Goal: Transaction & Acquisition: Purchase product/service

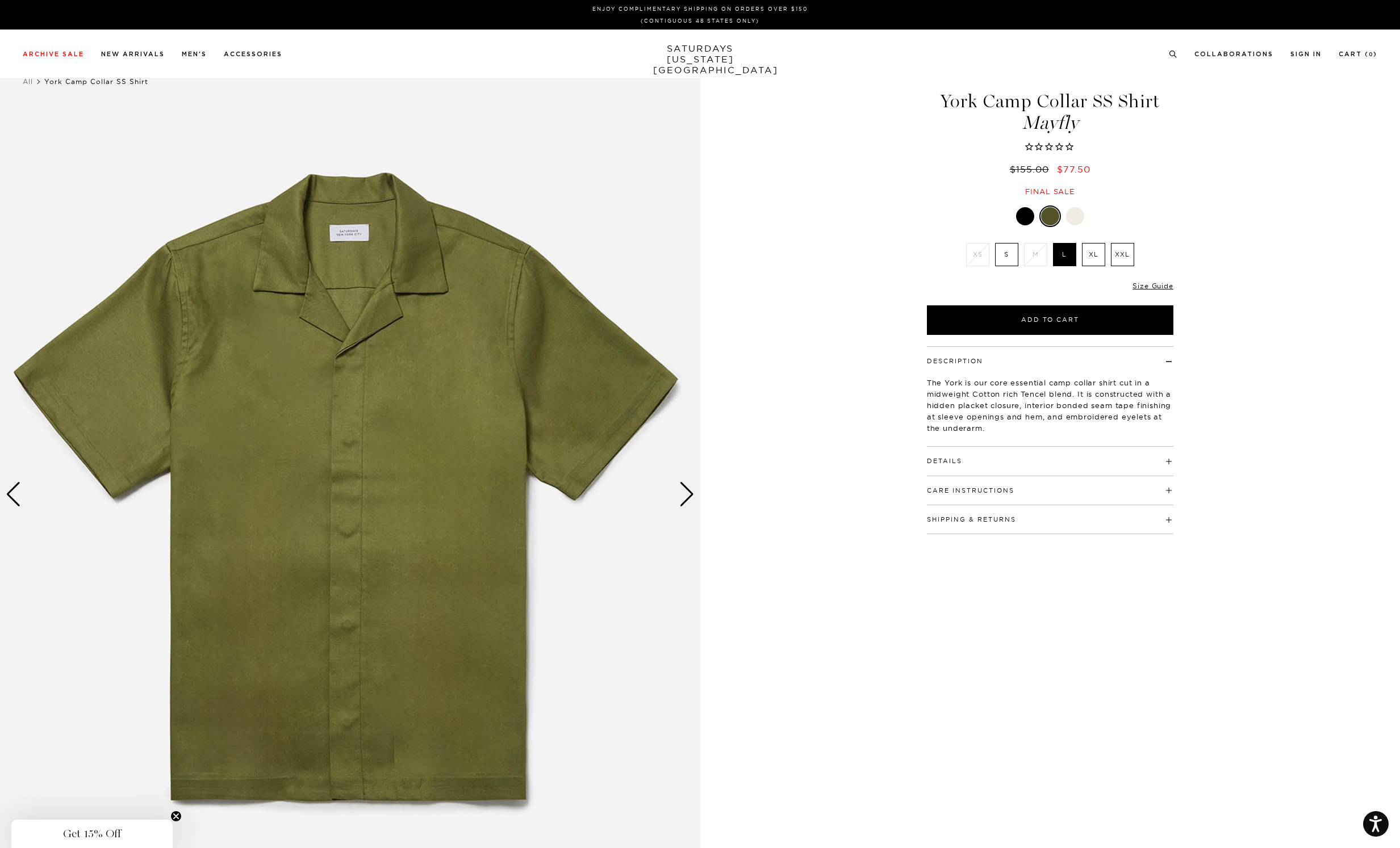
click at [1080, 220] on div at bounding box center [1074, 216] width 18 height 18
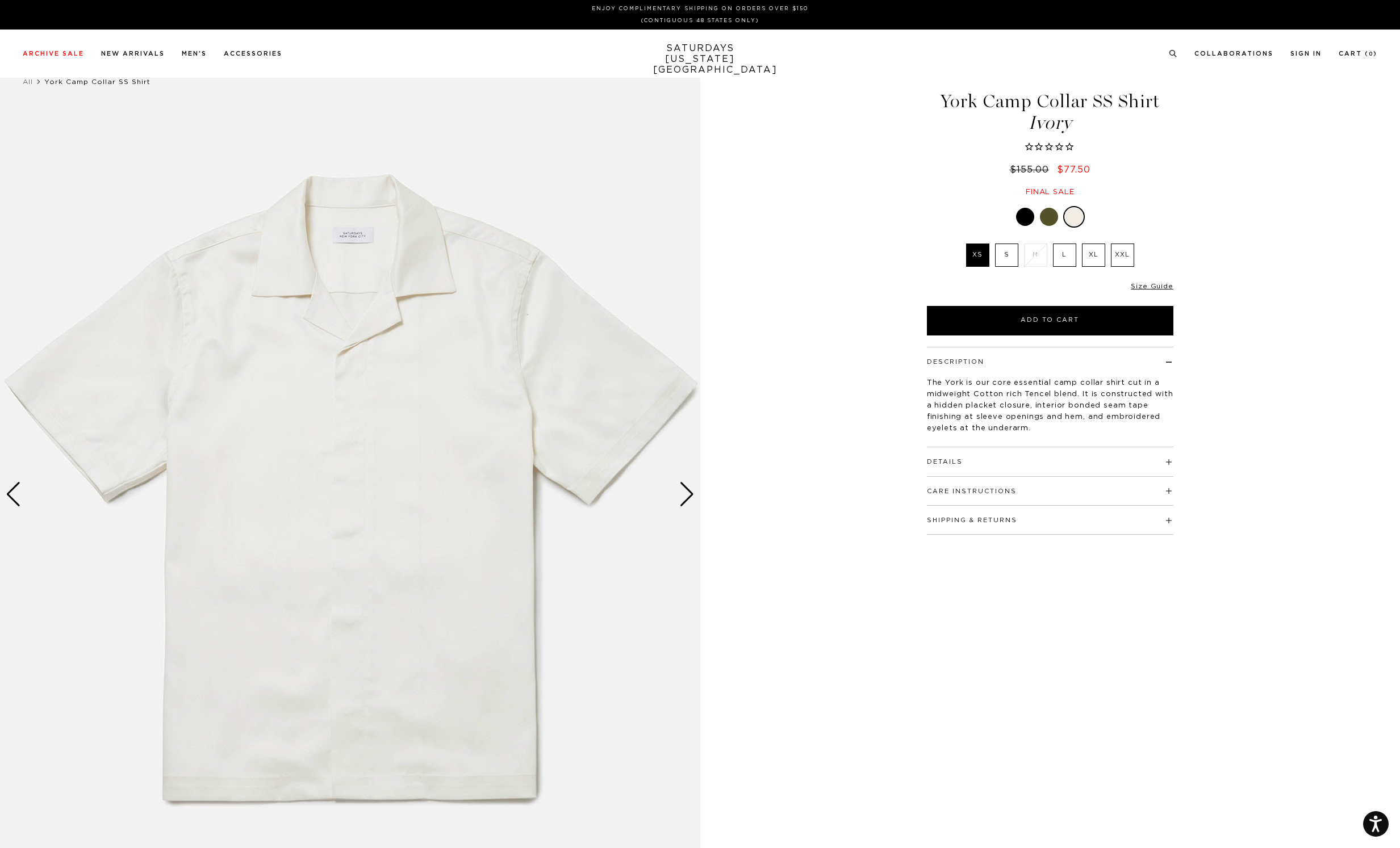
click at [1021, 215] on div at bounding box center [1025, 217] width 18 height 18
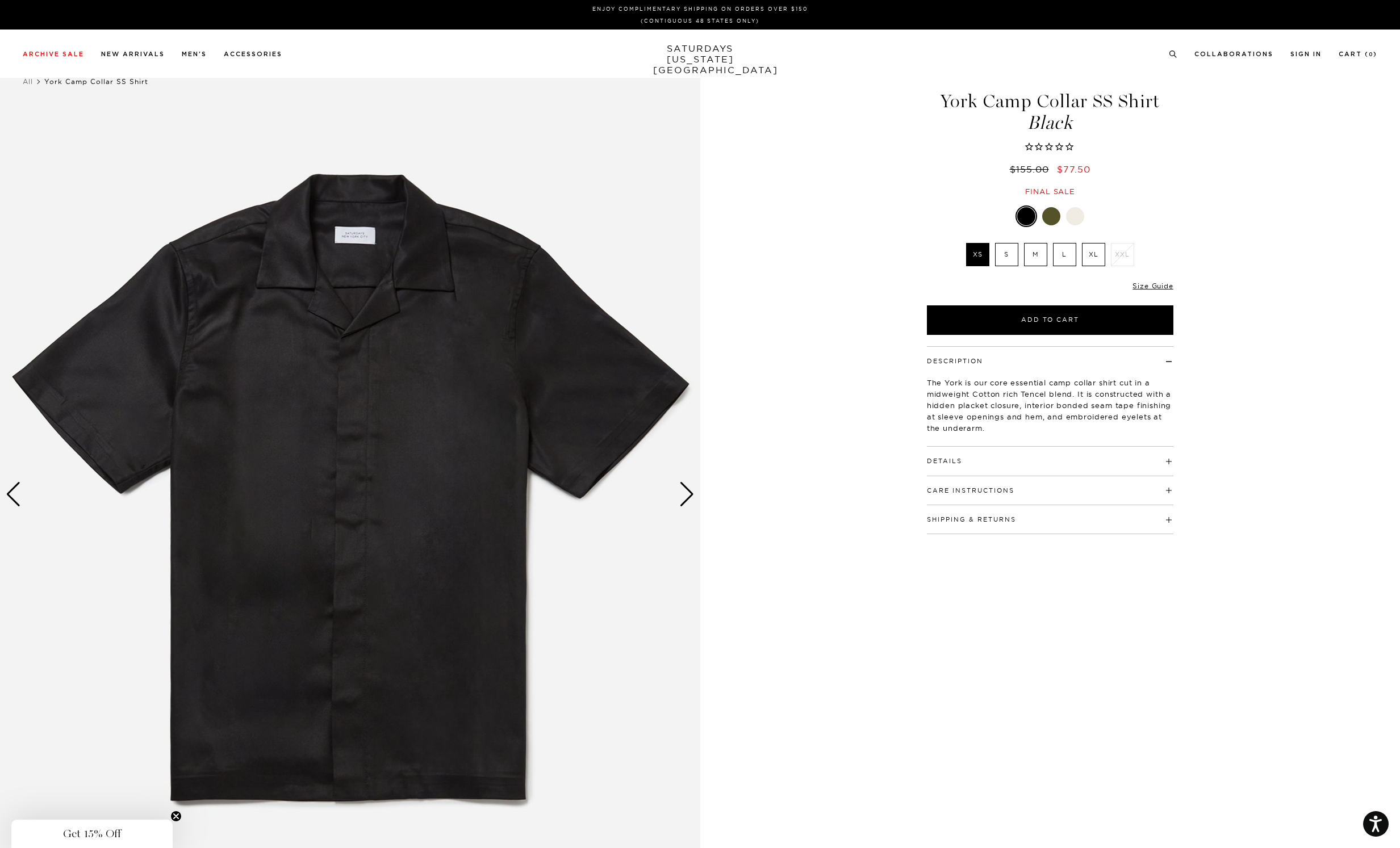
click at [1056, 215] on div at bounding box center [1051, 216] width 18 height 18
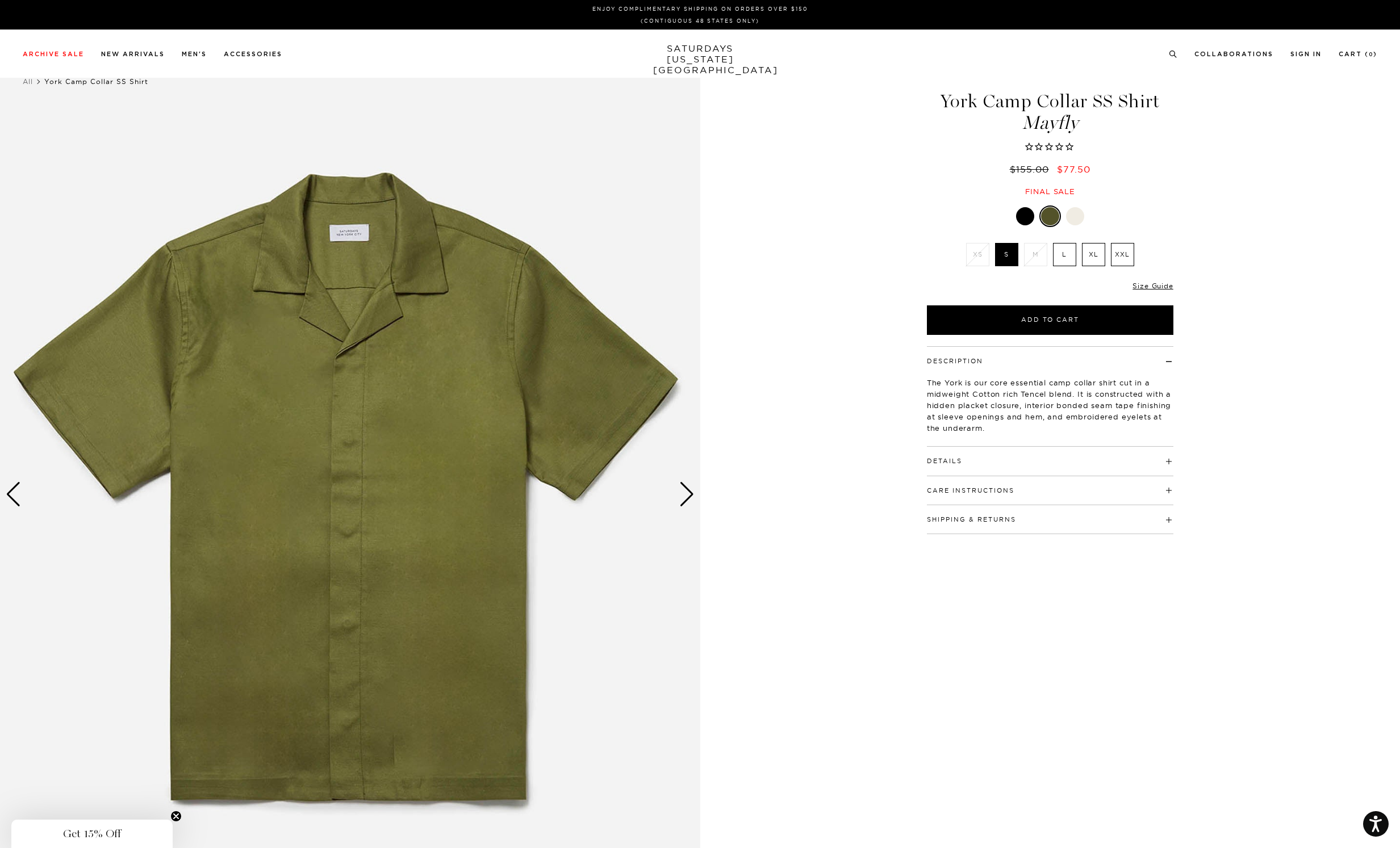
click at [1064, 255] on label "L" at bounding box center [1064, 255] width 23 height 23
click at [0, 0] on input "L" at bounding box center [0, 0] width 0 height 0
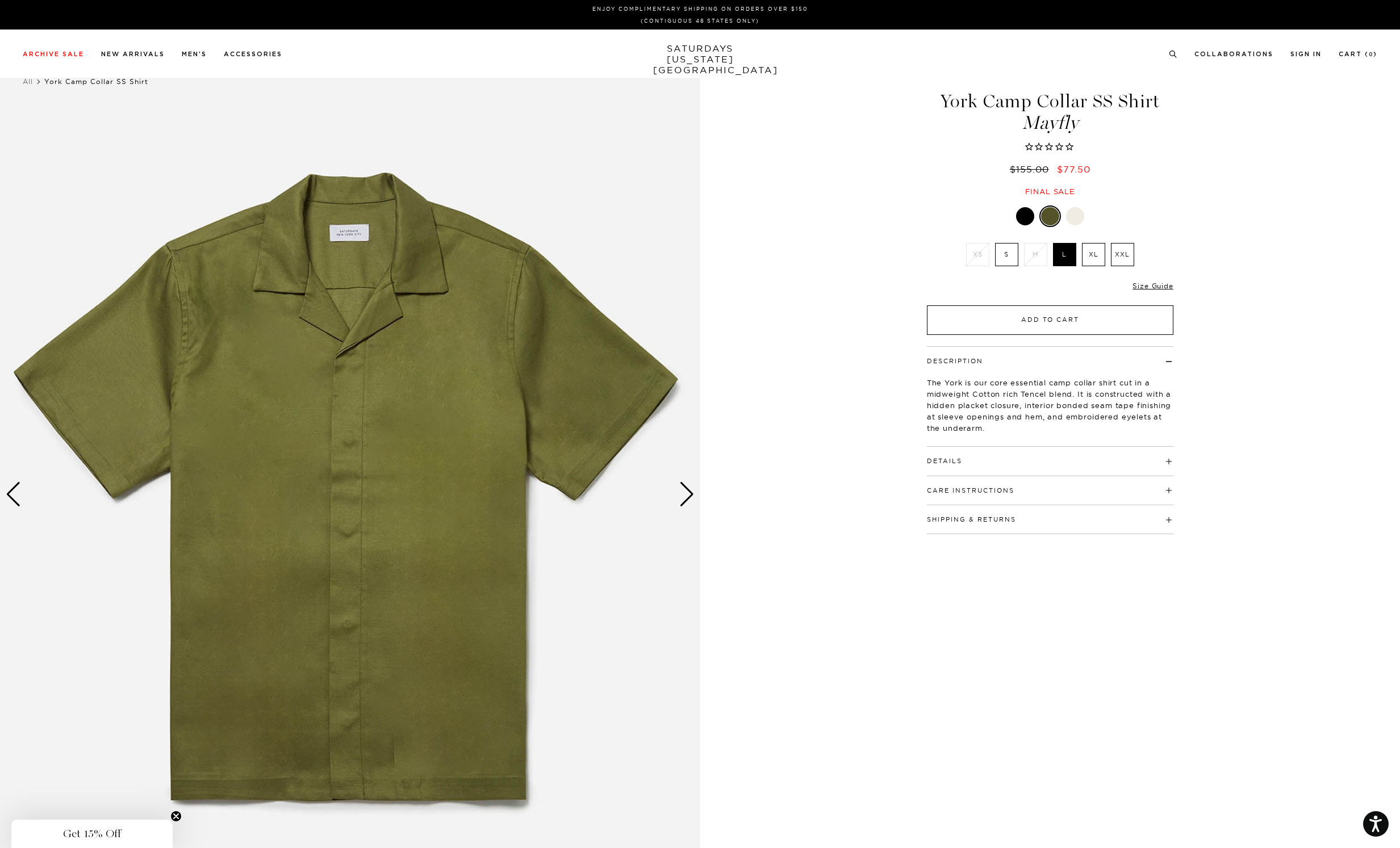
click at [1049, 318] on button "Add to Cart" at bounding box center [1050, 320] width 247 height 30
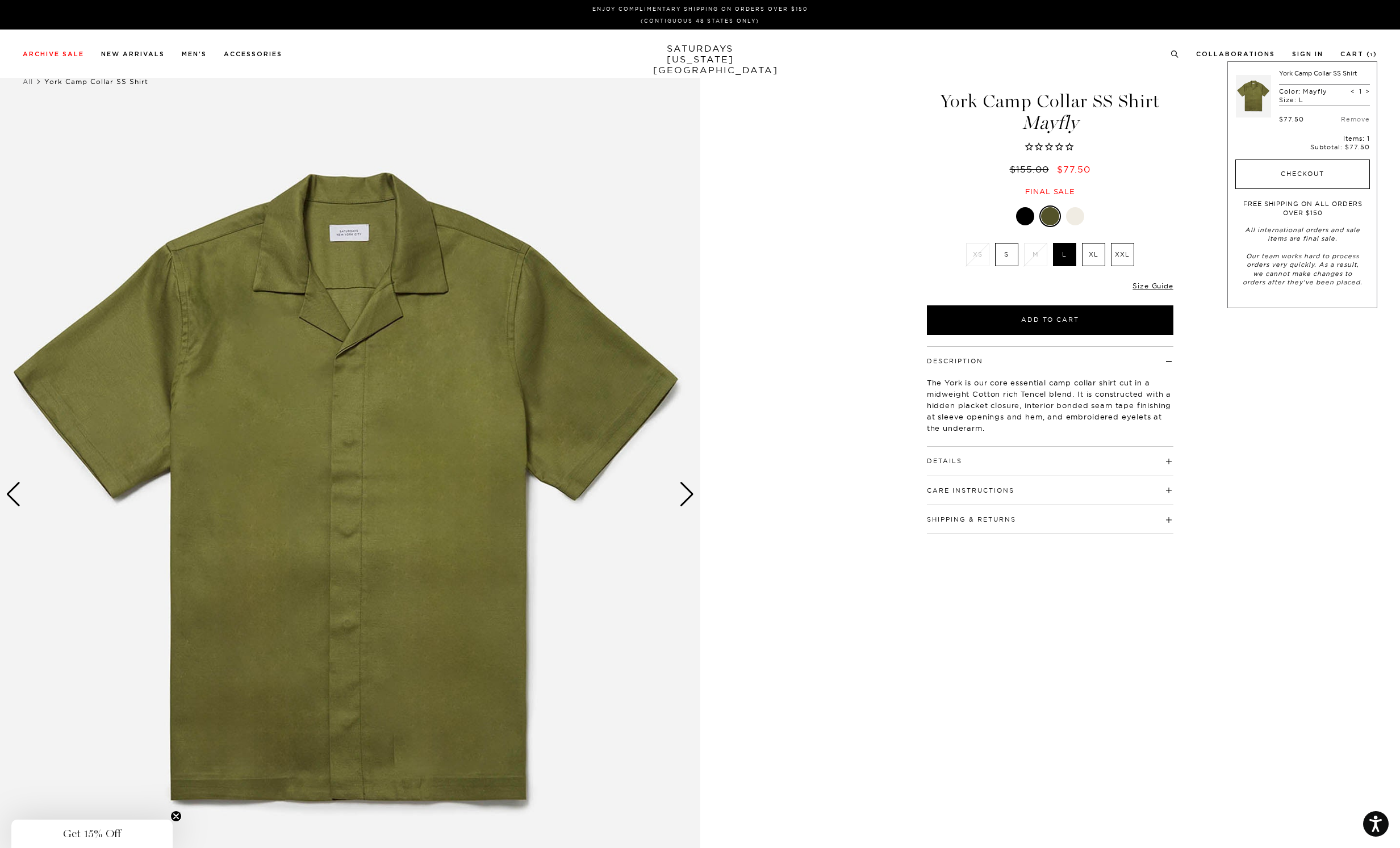
click at [1295, 174] on button "Checkout" at bounding box center [1302, 174] width 135 height 30
